Goal: Transaction & Acquisition: Book appointment/travel/reservation

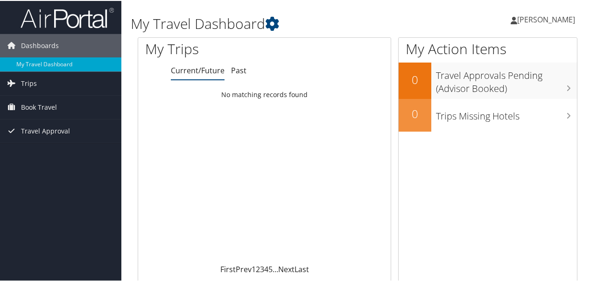
click at [44, 83] on link "Trips" at bounding box center [60, 82] width 121 height 23
click at [63, 102] on link "Current/Future Trips" at bounding box center [60, 101] width 121 height 14
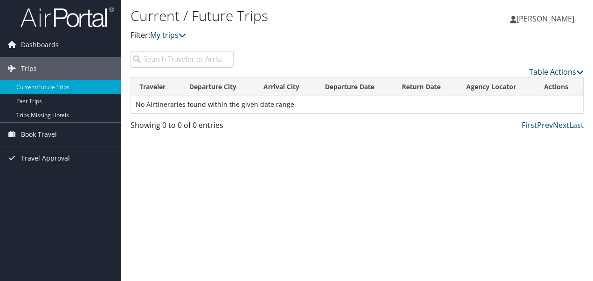
click at [50, 64] on link "Trips" at bounding box center [60, 68] width 121 height 23
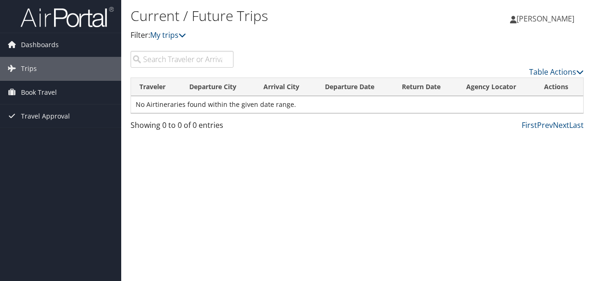
click at [34, 69] on span "Trips" at bounding box center [29, 68] width 16 height 23
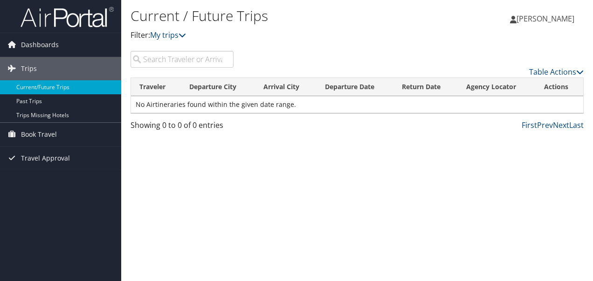
click at [53, 86] on link "Current/Future Trips" at bounding box center [60, 87] width 121 height 14
click at [31, 100] on link "Past Trips" at bounding box center [60, 101] width 121 height 14
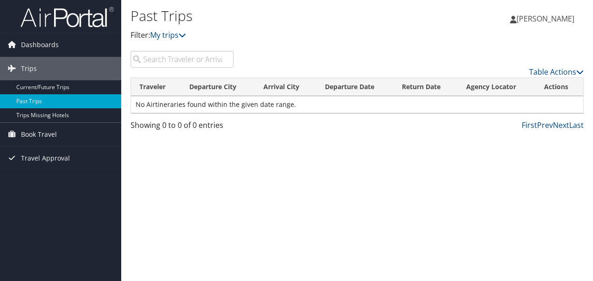
click at [33, 86] on link "Current/Future Trips" at bounding box center [60, 87] width 121 height 14
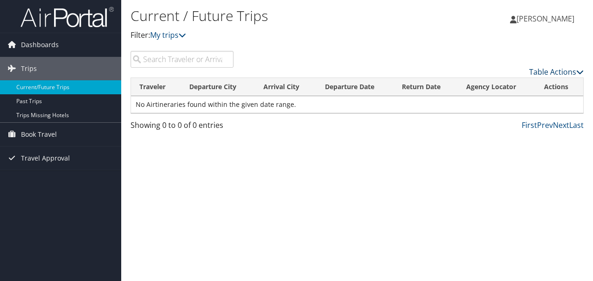
click at [577, 71] on icon at bounding box center [580, 71] width 7 height 7
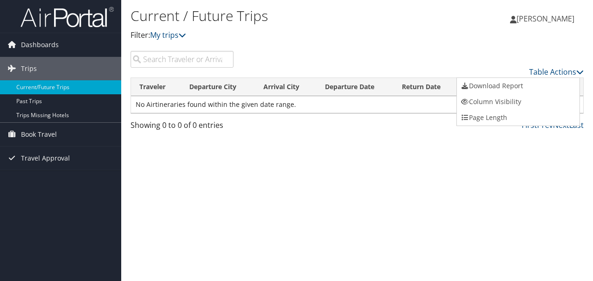
click at [439, 162] on div at bounding box center [296, 140] width 593 height 281
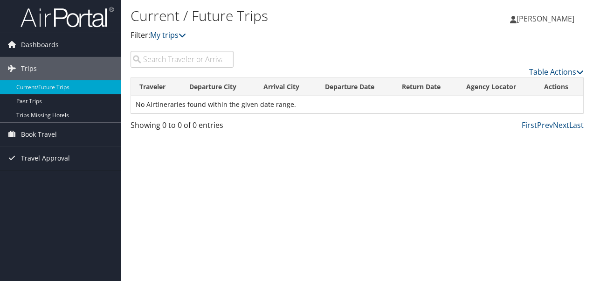
click at [38, 133] on span "Book Travel" at bounding box center [39, 134] width 36 height 23
click at [42, 166] on link "Book/Manage Online Trips" at bounding box center [60, 167] width 121 height 14
click at [166, 60] on input "search" at bounding box center [182, 59] width 103 height 17
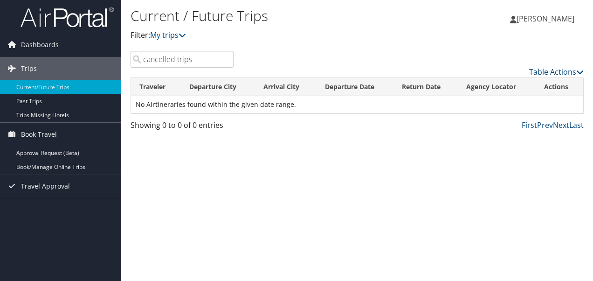
type input "cancelled trips"
click at [582, 73] on icon at bounding box center [580, 71] width 7 height 7
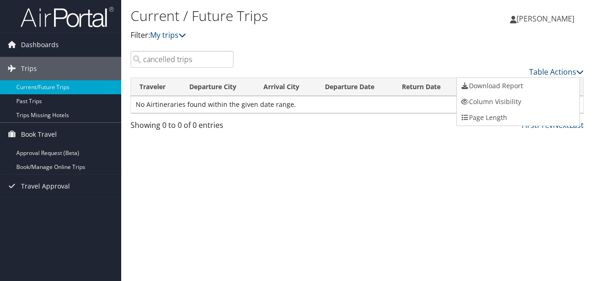
click at [52, 46] on span "Dashboards" at bounding box center [40, 44] width 38 height 23
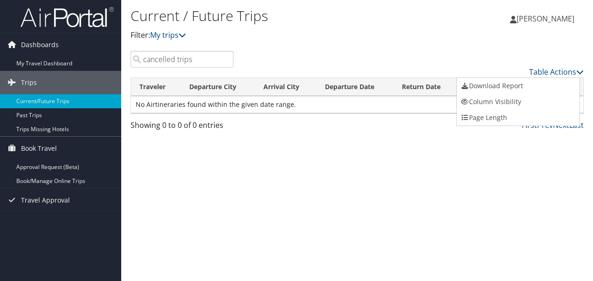
click at [56, 61] on link "My Travel Dashboard" at bounding box center [60, 63] width 121 height 14
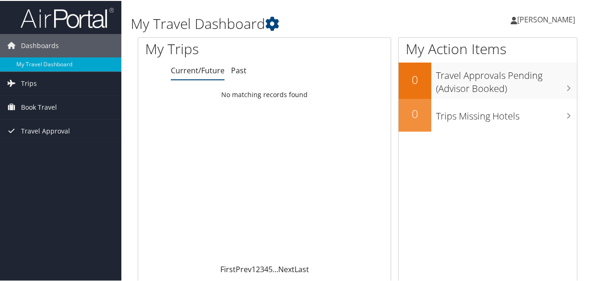
click at [234, 70] on link "Past" at bounding box center [238, 69] width 15 height 10
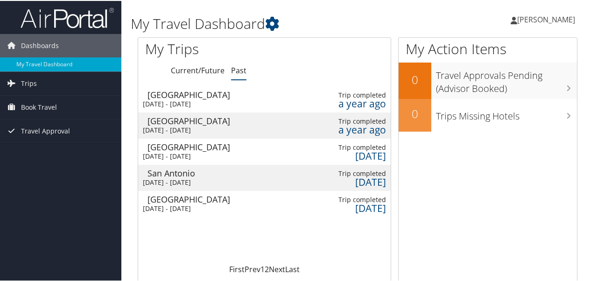
click at [209, 70] on link "Current/Future" at bounding box center [198, 69] width 54 height 10
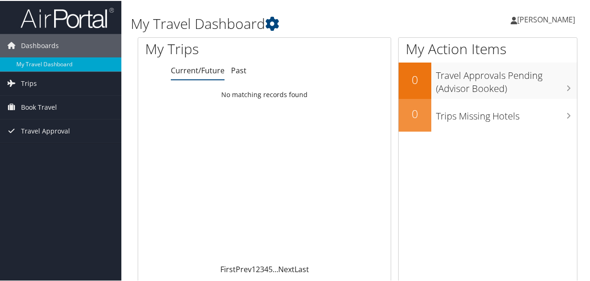
click at [84, 18] on img at bounding box center [67, 17] width 93 height 22
click at [29, 82] on span "Trips" at bounding box center [29, 82] width 16 height 23
click at [39, 148] on span "Book Travel" at bounding box center [39, 148] width 36 height 23
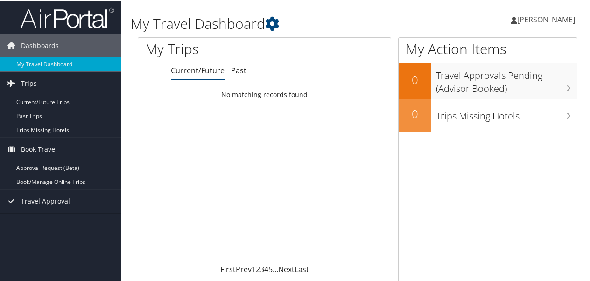
click at [45, 179] on link "Book/Manage Online Trips" at bounding box center [60, 181] width 121 height 14
